Goal: Participate in discussion: Engage in conversation with other users on a specific topic

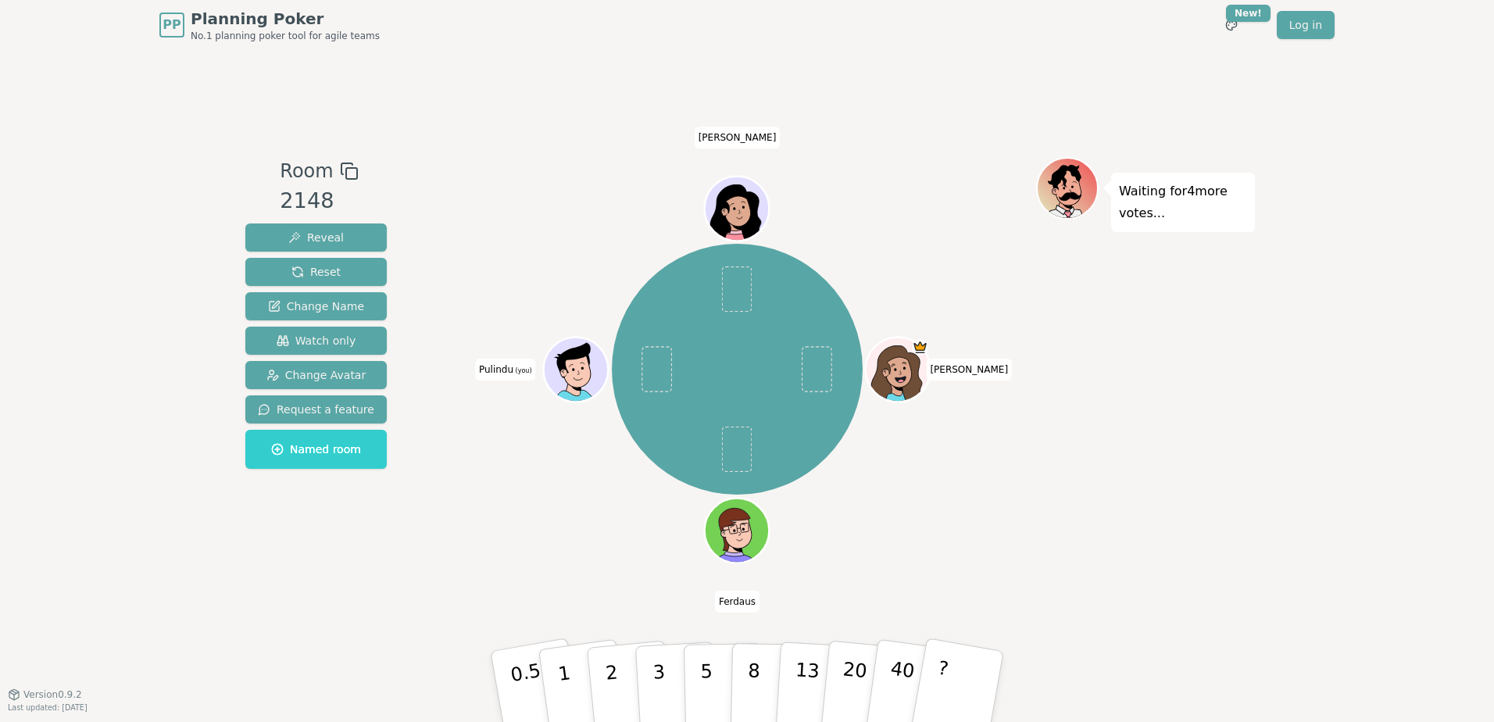
click at [1206, 465] on div "Waiting for 4 more votes..." at bounding box center [1145, 372] width 219 height 430
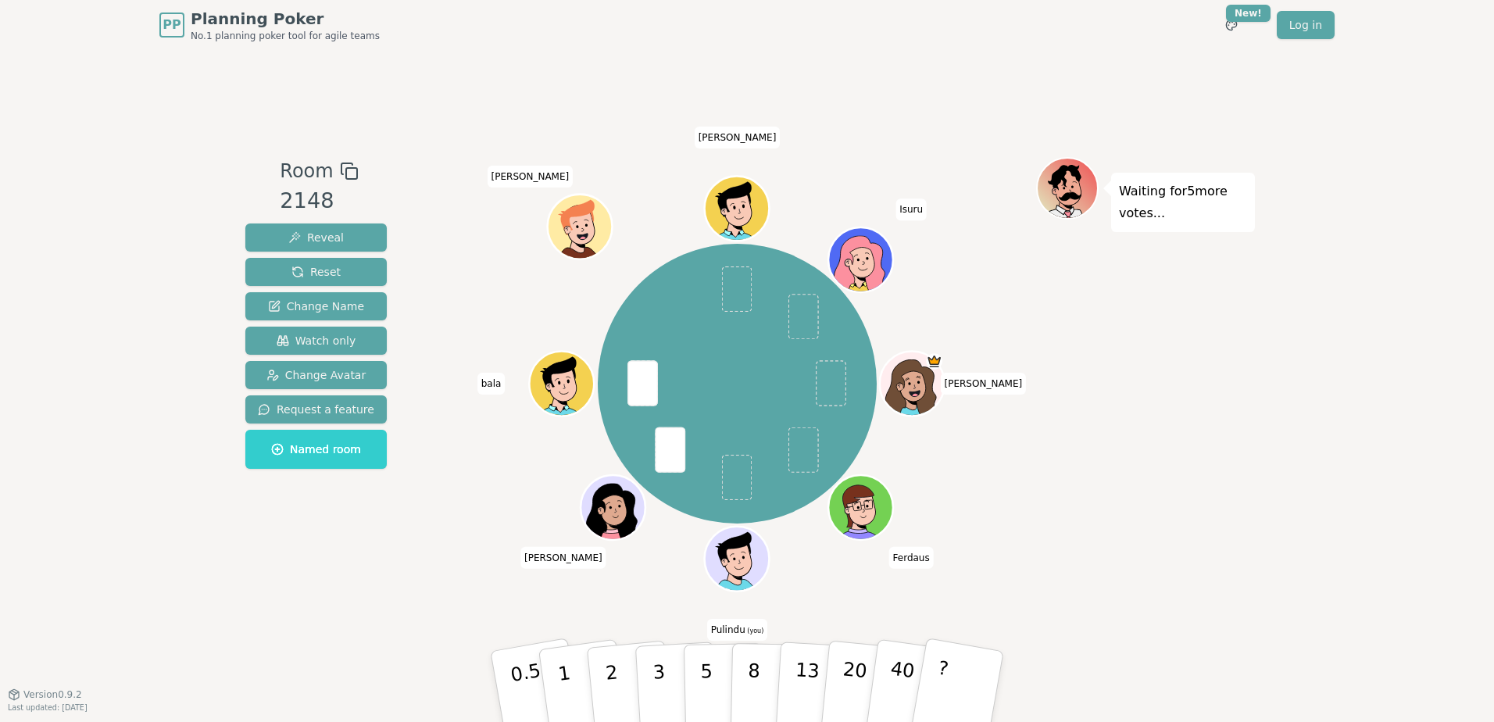
click at [1196, 494] on div "Waiting for 5 more votes..." at bounding box center [1145, 372] width 219 height 430
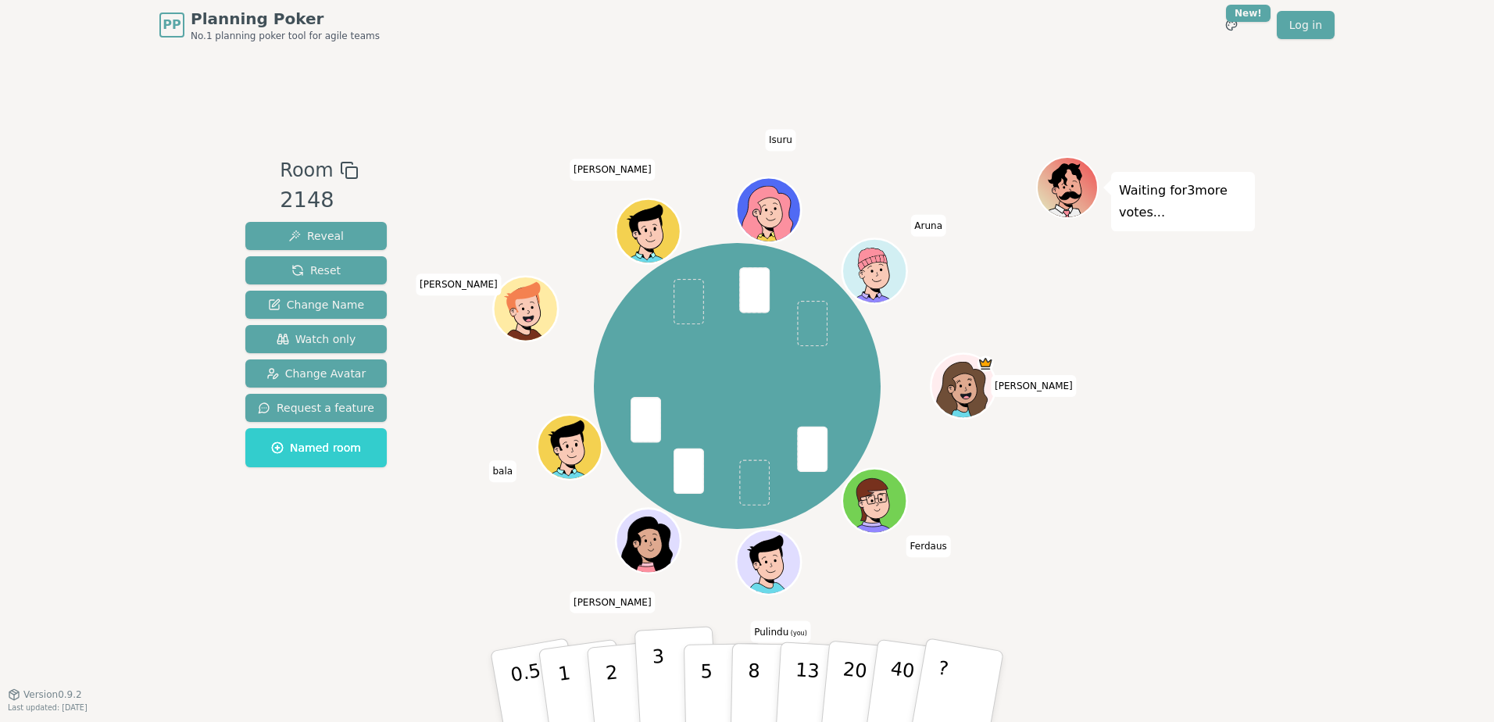
click at [652, 669] on button "3" at bounding box center [676, 687] width 85 height 122
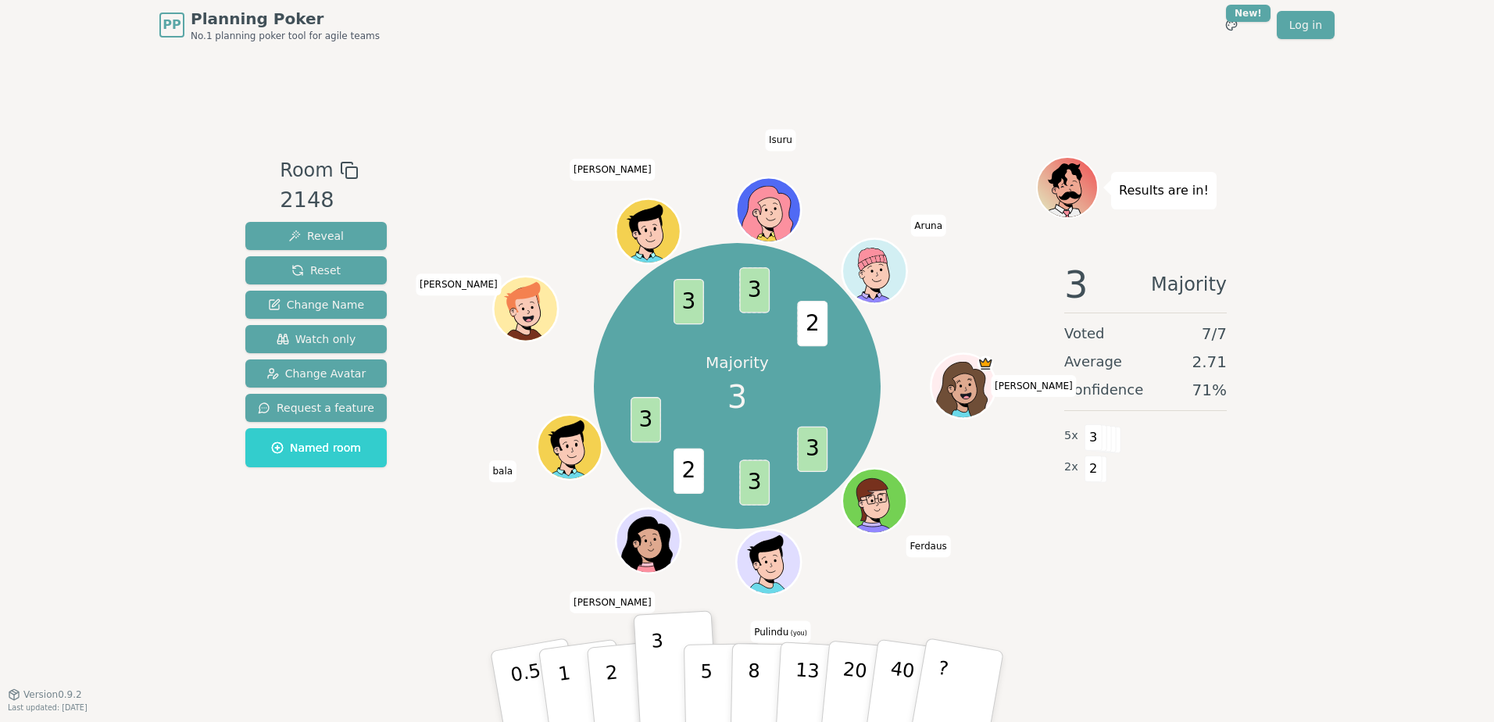
click at [268, 631] on div "Room 2148 Reveal Reset Change Name Watch only Change Avatar Request a feature N…" at bounding box center [747, 372] width 1016 height 644
click at [785, 655] on button "13" at bounding box center [817, 687] width 85 height 122
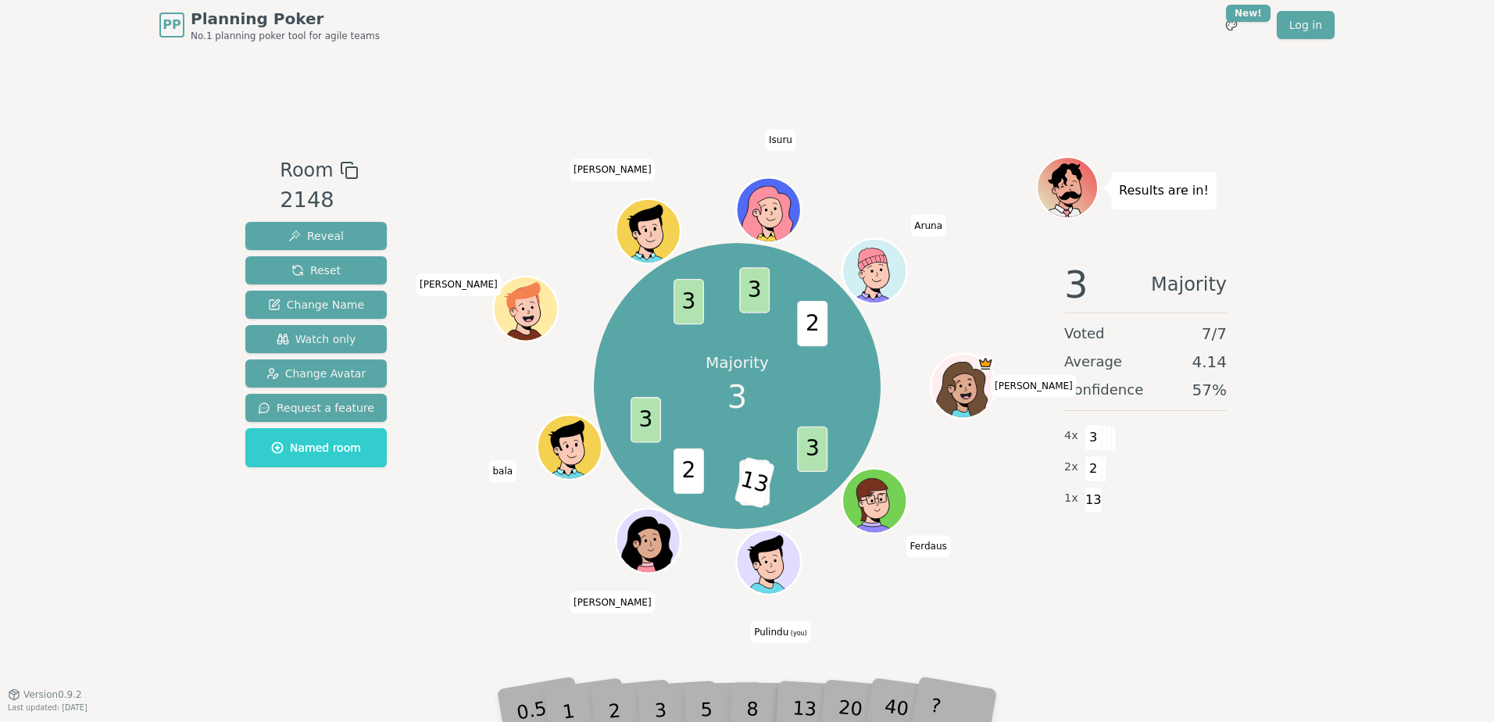
click at [1132, 624] on div "Room 2148 Reveal Reset Change Name Watch only Change Avatar Request a feature N…" at bounding box center [747, 372] width 1016 height 644
click at [795, 699] on div "13" at bounding box center [817, 686] width 50 height 57
click at [749, 481] on span "3" at bounding box center [754, 481] width 30 height 45
click at [795, 699] on div "13" at bounding box center [817, 686] width 50 height 57
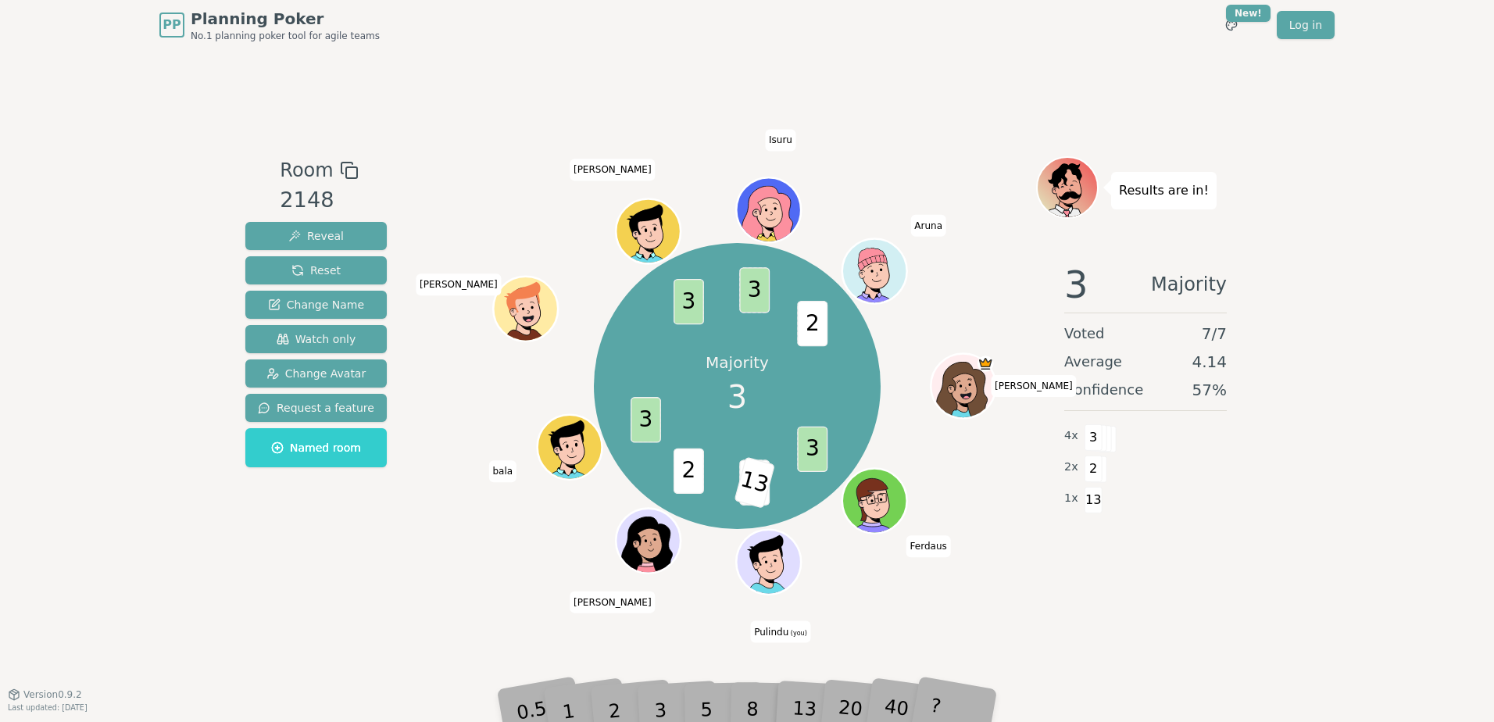
click at [1159, 681] on div "Room 2148 Reveal Reset Change Name Watch only Change Avatar Request a feature N…" at bounding box center [747, 372] width 1016 height 644
click at [1049, 641] on div "Room 2148 Reveal Reset Change Name Watch only Change Avatar Request a feature N…" at bounding box center [747, 372] width 1016 height 644
